Goal: Information Seeking & Learning: Learn about a topic

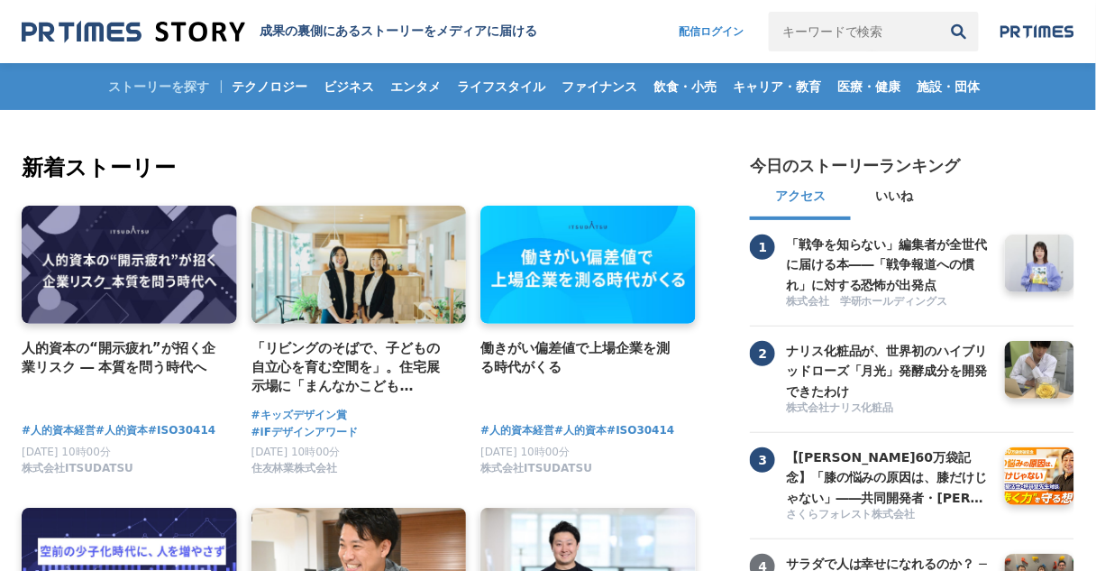
click at [901, 24] on input "キーワードで検索" at bounding box center [854, 32] width 170 height 40
type input "b"
type input "防災"
click at [939, 12] on button "検索" at bounding box center [959, 32] width 40 height 40
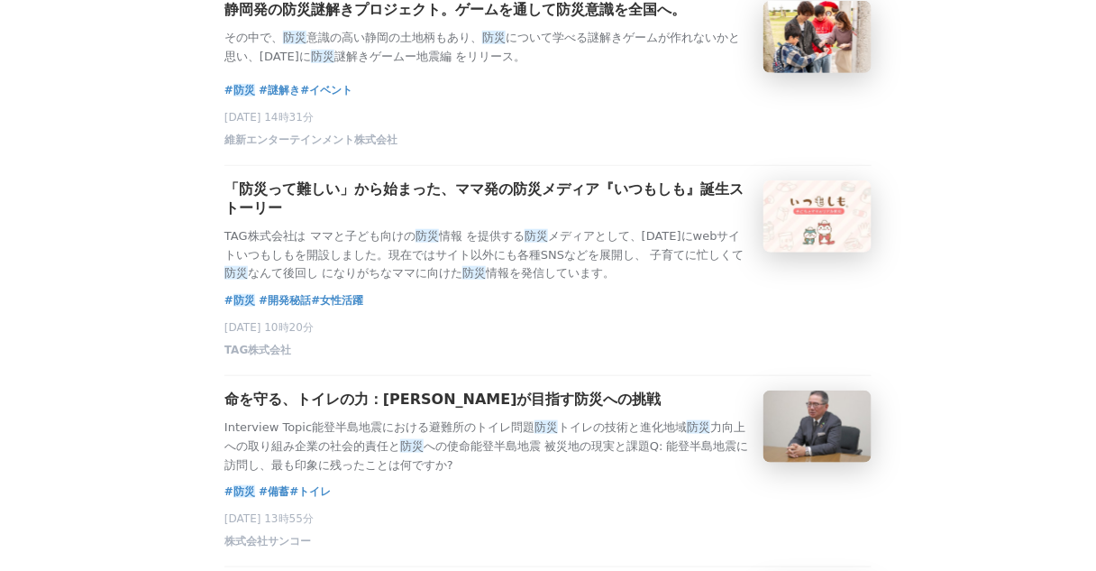
scroll to position [216, 0]
